Goal: Information Seeking & Learning: Learn about a topic

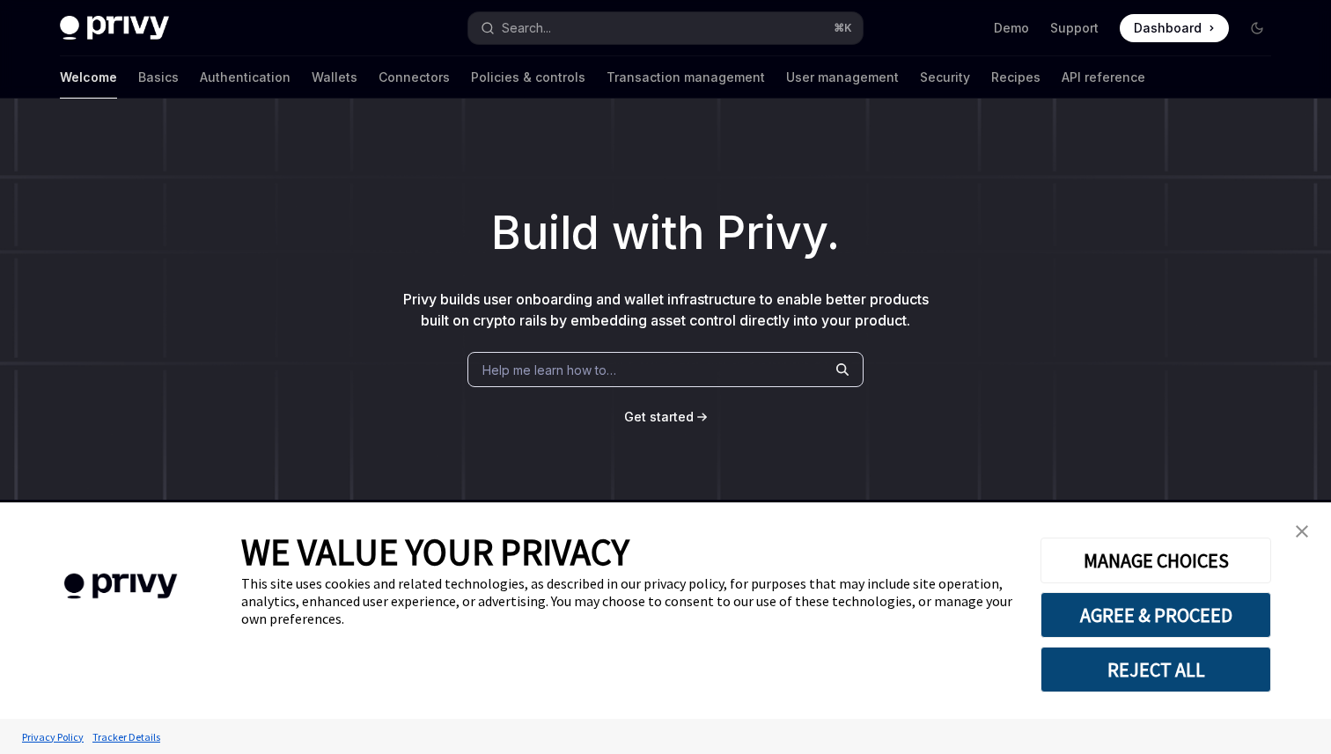
scroll to position [344, 0]
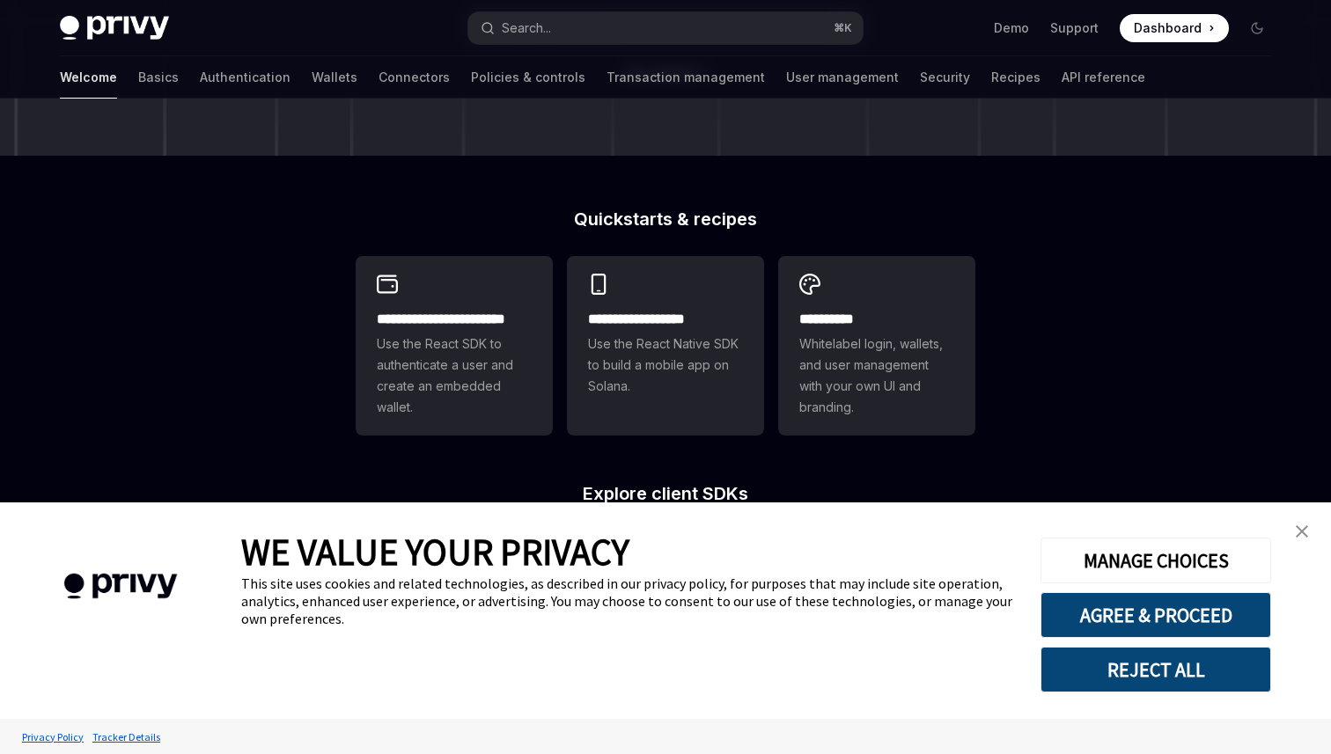
click at [1303, 531] on img "close banner" at bounding box center [1302, 531] width 12 height 12
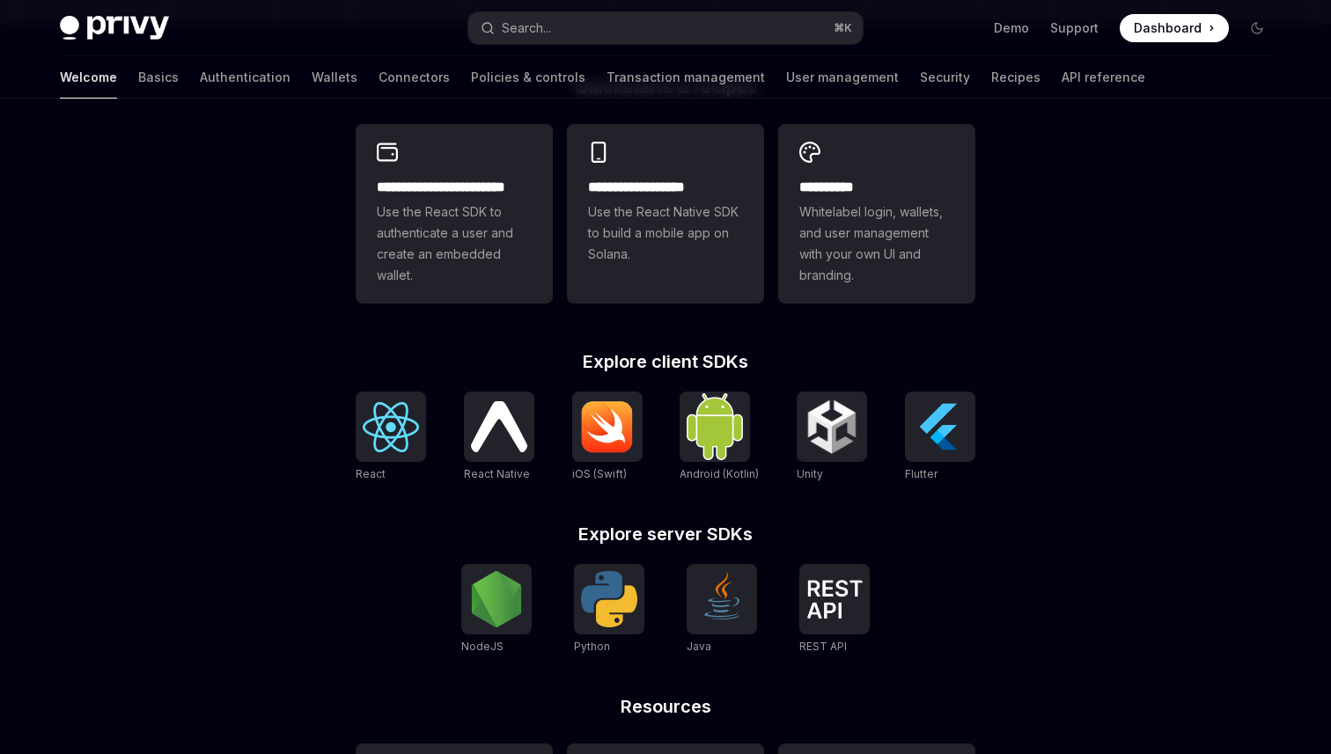
scroll to position [472, 0]
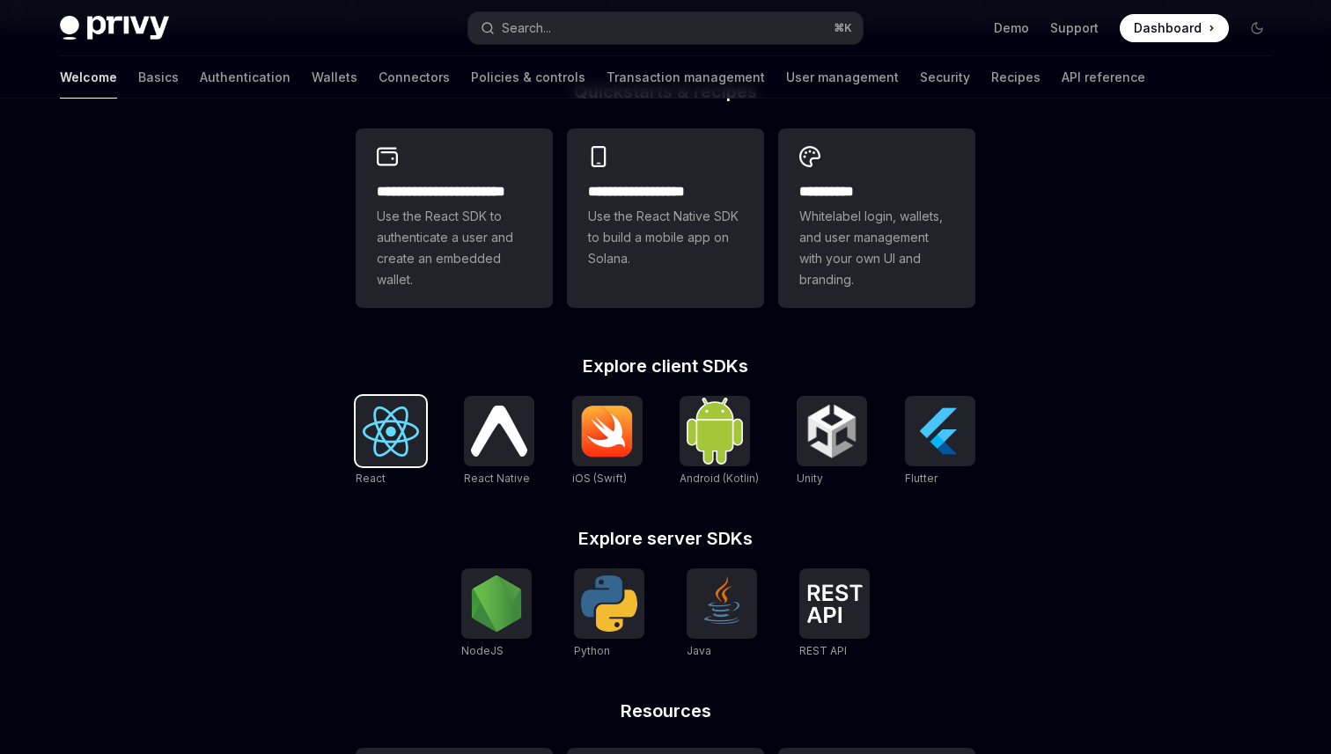
click at [408, 441] on img at bounding box center [391, 432] width 56 height 50
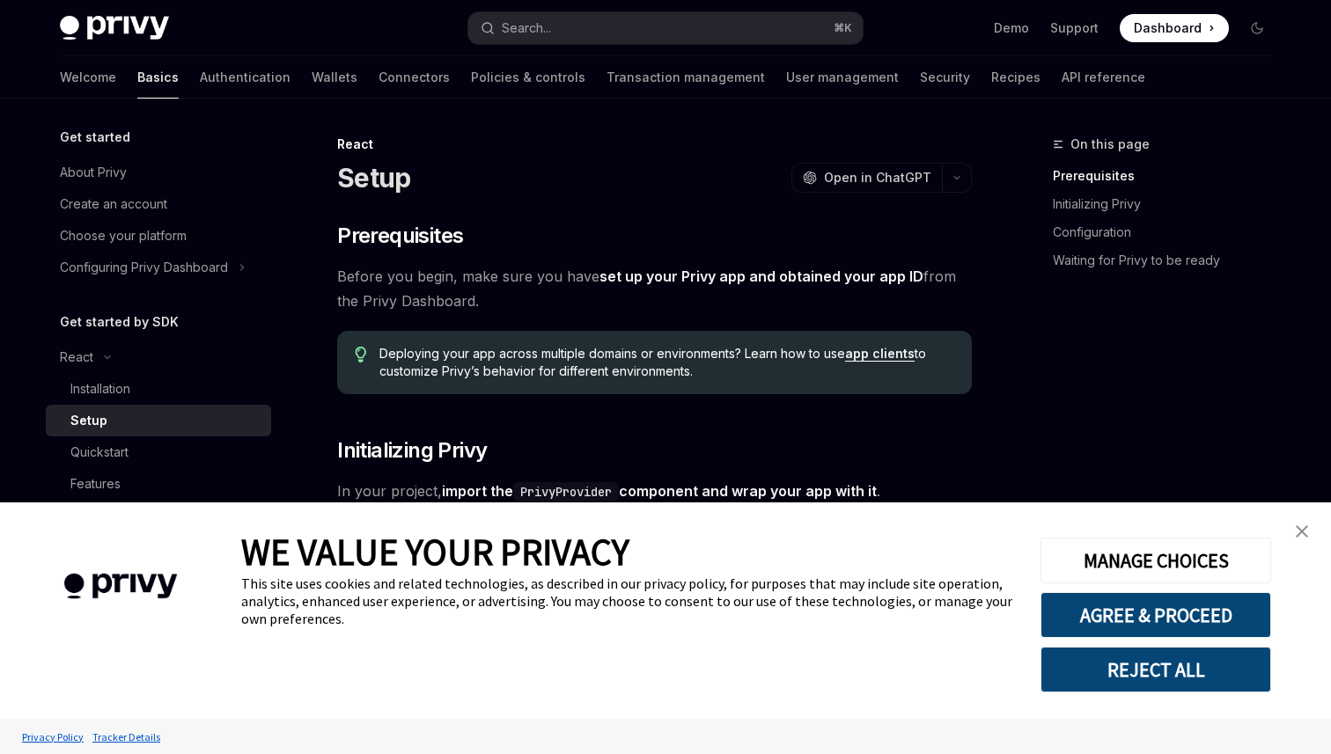
click at [1304, 532] on img "close banner" at bounding box center [1302, 531] width 12 height 12
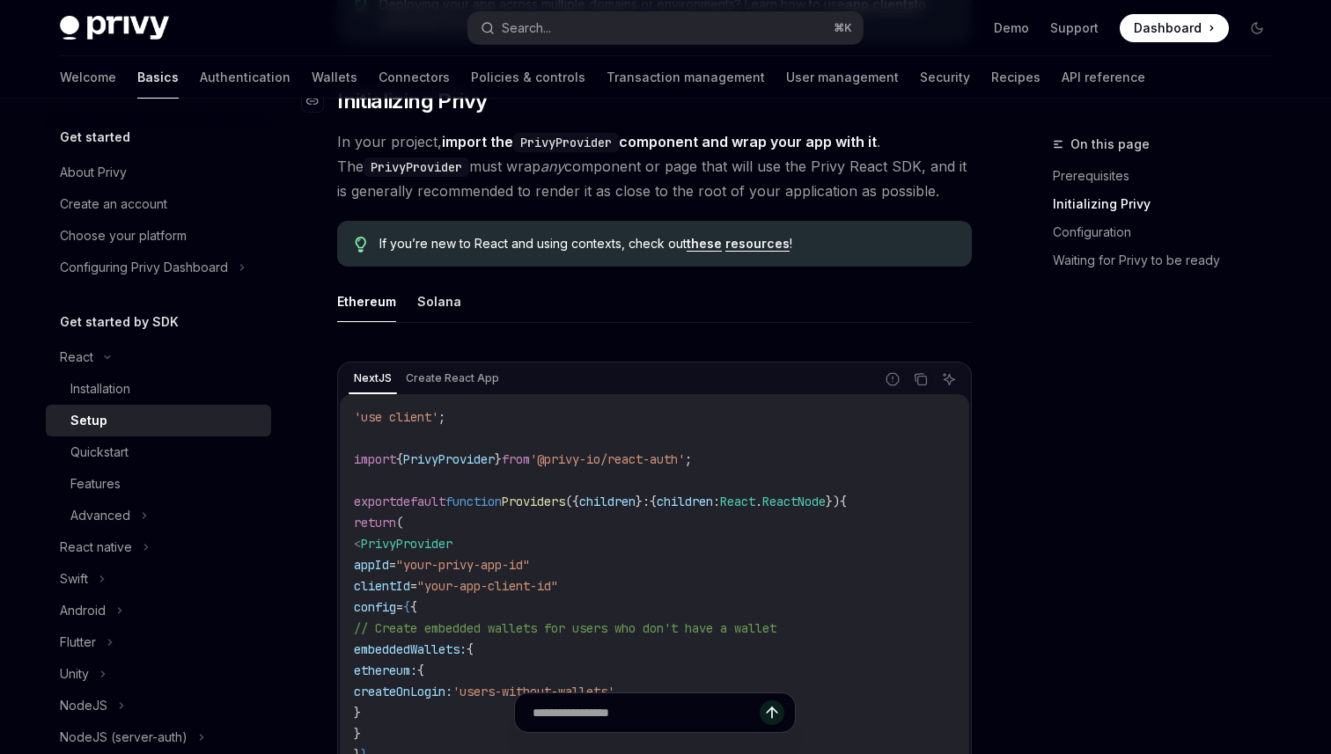
scroll to position [356, 0]
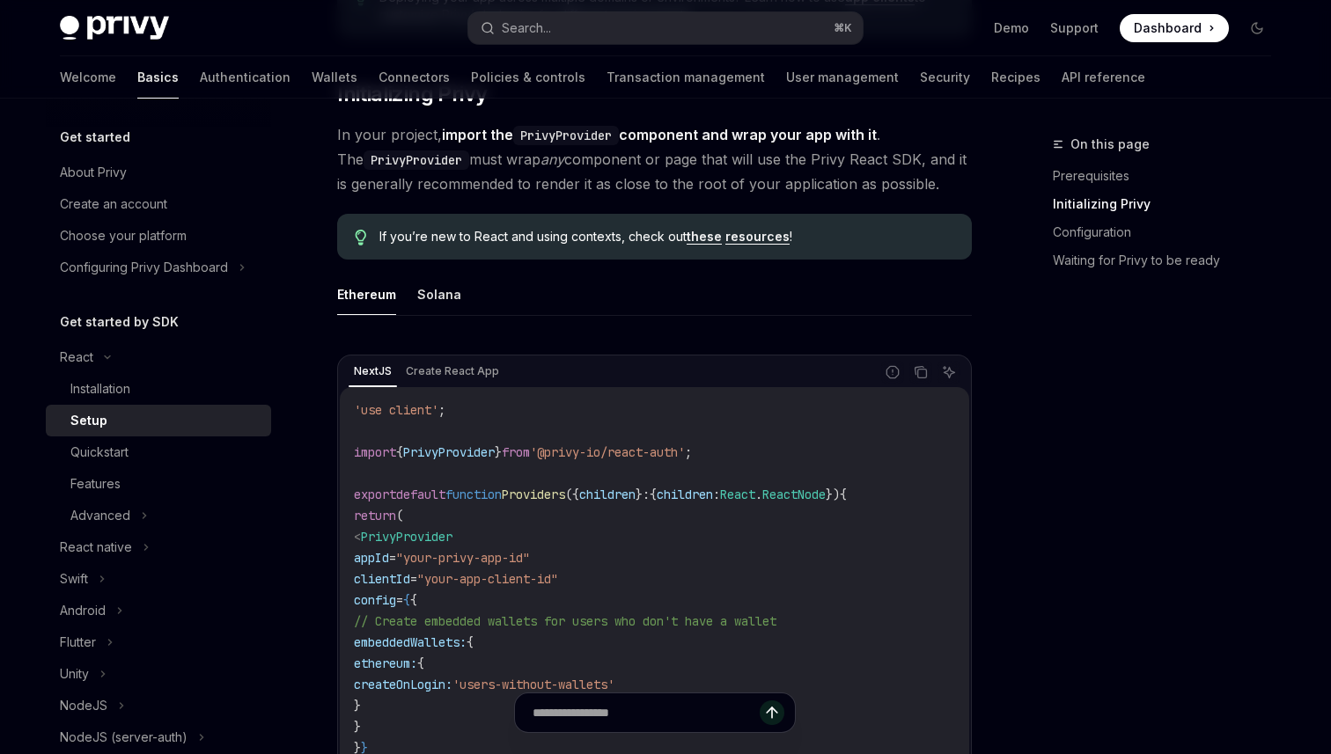
click at [414, 298] on ul "Ethereum Solana" at bounding box center [654, 295] width 635 height 42
click at [443, 295] on button "Solana" at bounding box center [439, 294] width 44 height 41
click at [356, 302] on button "Ethereum" at bounding box center [366, 294] width 59 height 41
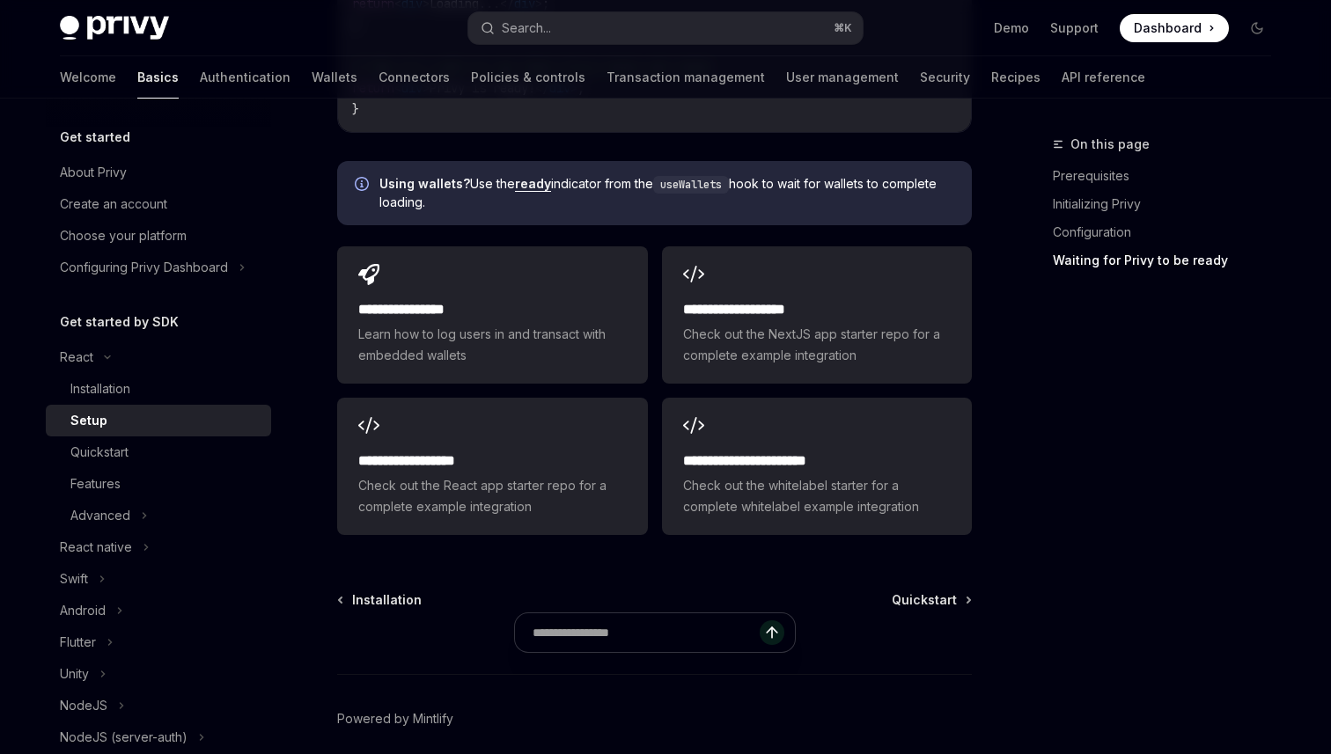
scroll to position [2285, 0]
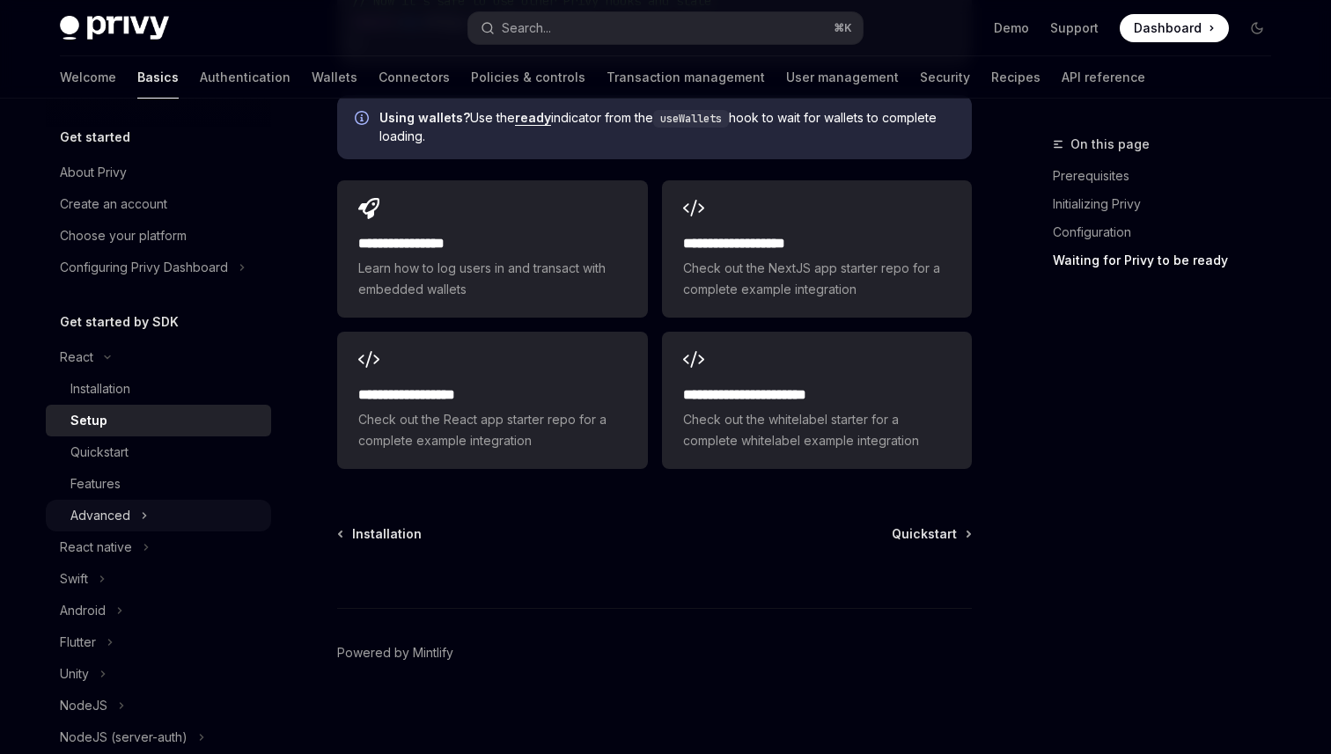
click at [106, 518] on div "Advanced" at bounding box center [100, 515] width 60 height 21
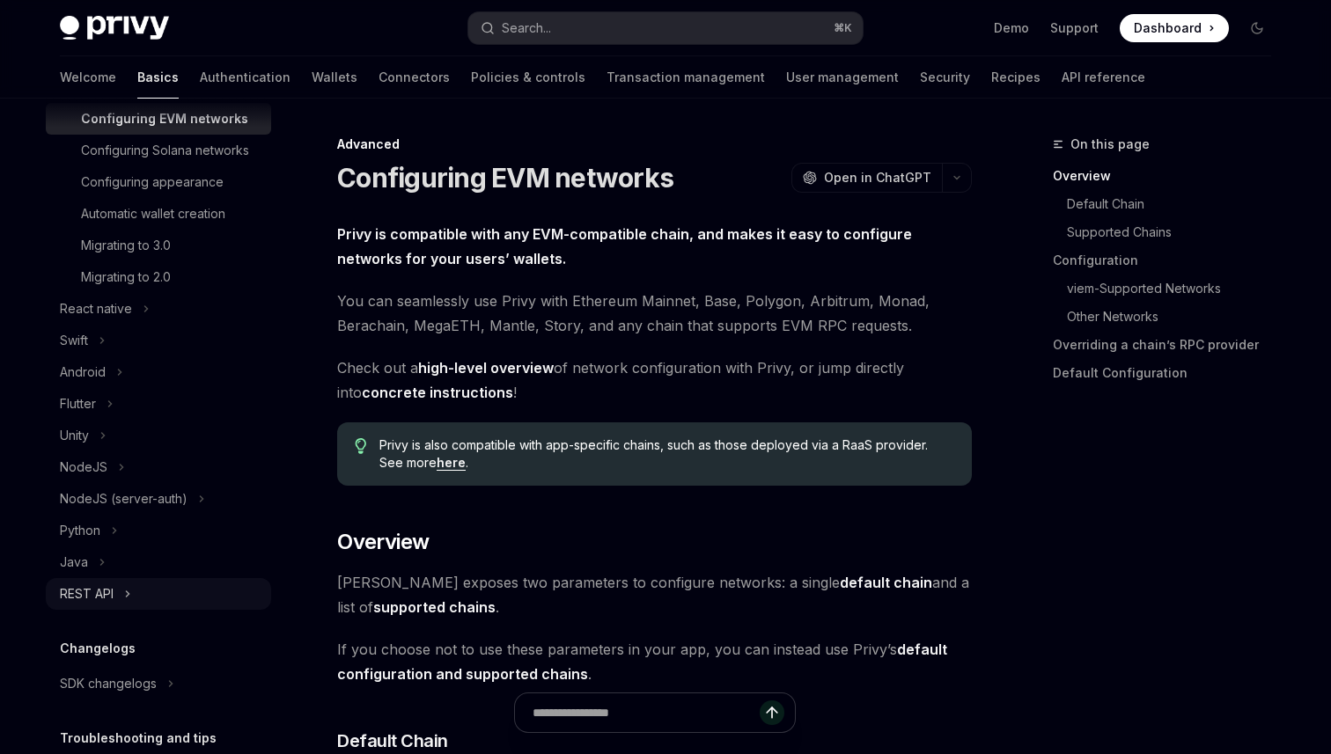
scroll to position [562, 0]
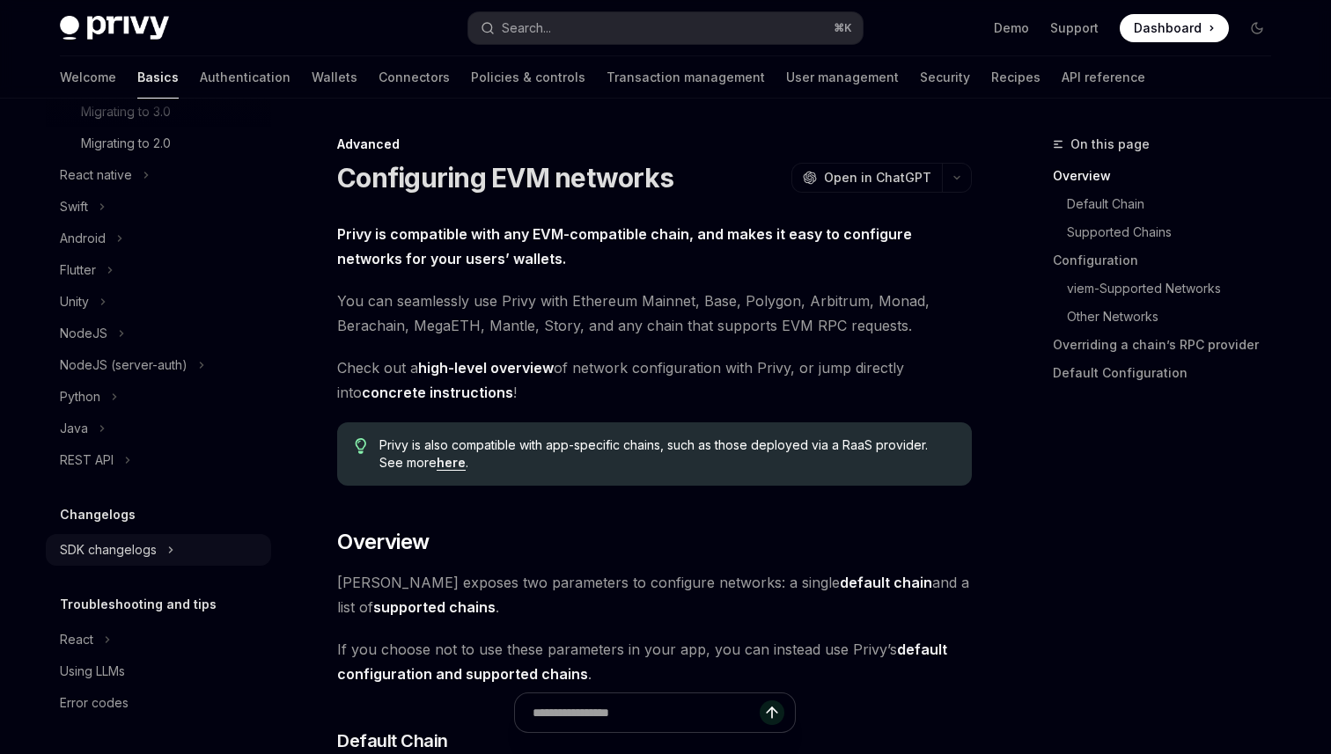
click at [115, 547] on div "SDK changelogs" at bounding box center [108, 550] width 97 height 21
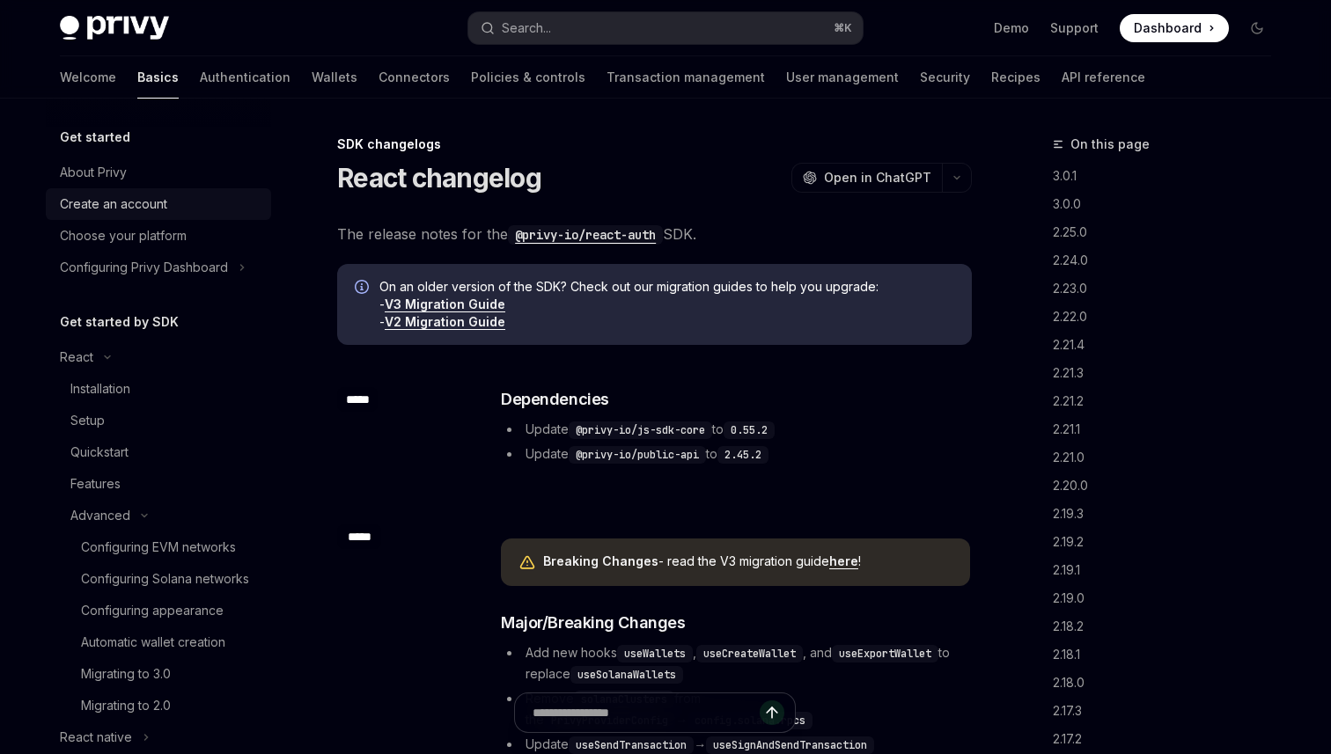
click at [120, 203] on div "Create an account" at bounding box center [113, 204] width 107 height 21
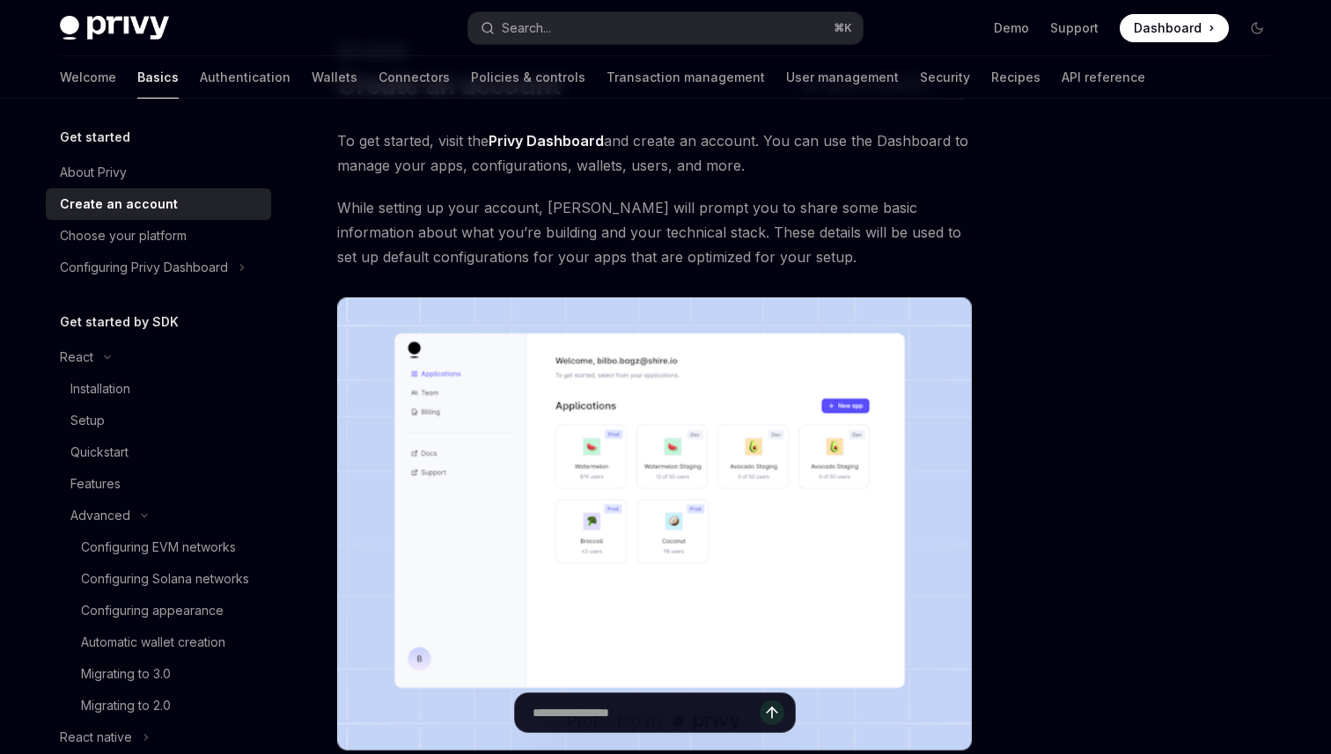
scroll to position [96, 0]
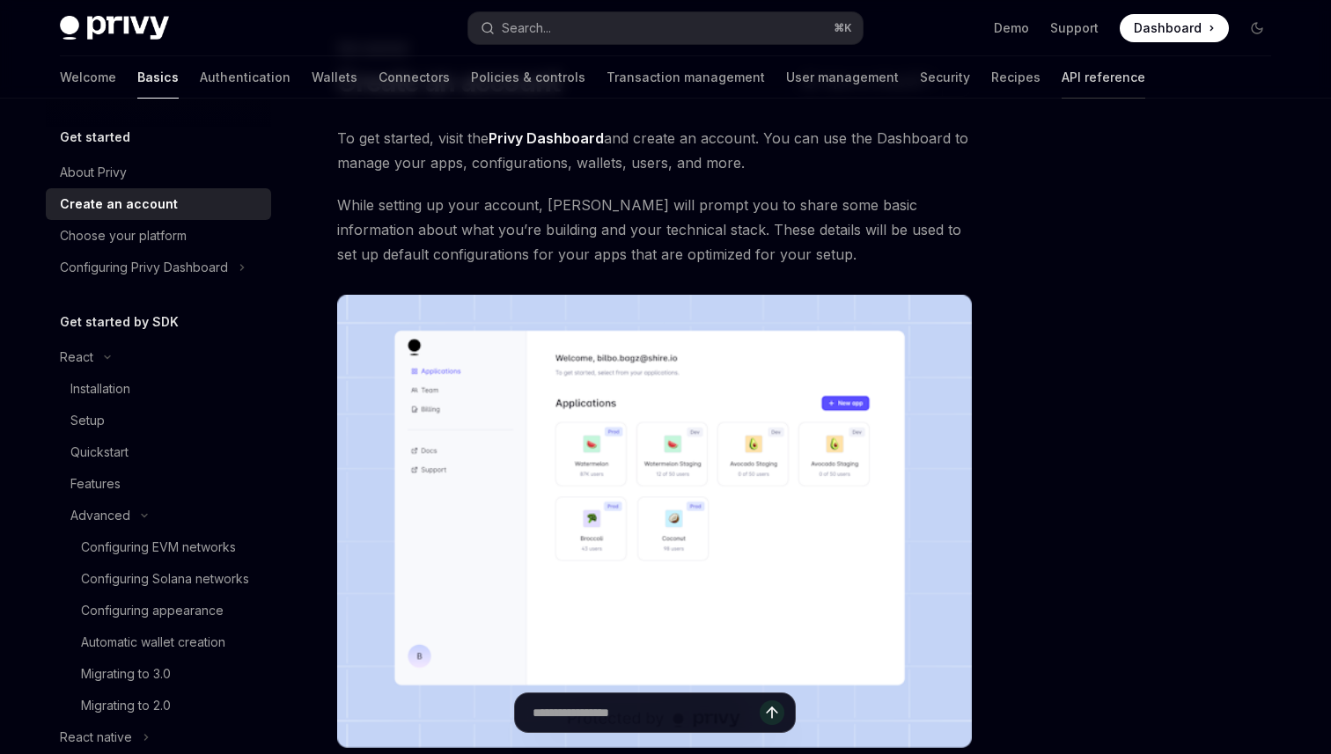
click at [1061, 77] on link "API reference" at bounding box center [1103, 77] width 84 height 42
type textarea "*"
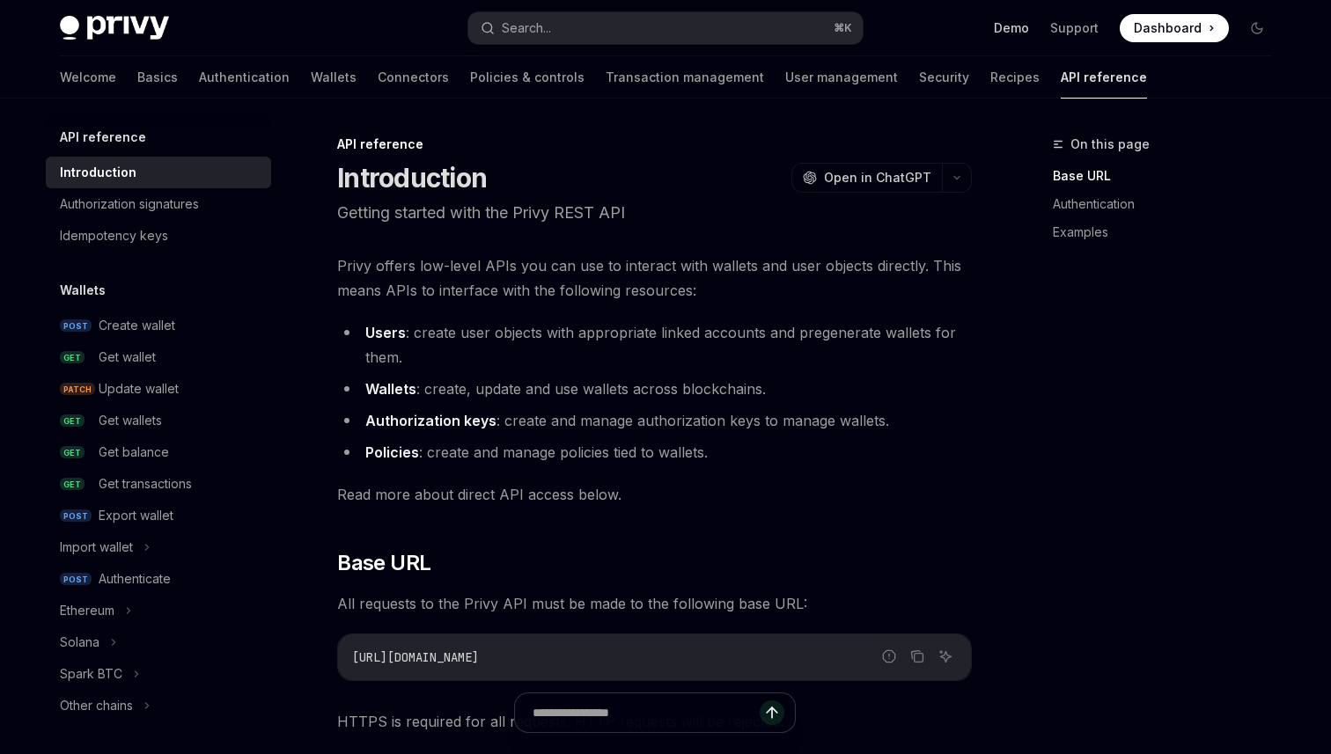
click at [1016, 33] on link "Demo" at bounding box center [1011, 28] width 35 height 18
